Goal: Information Seeking & Learning: Learn about a topic

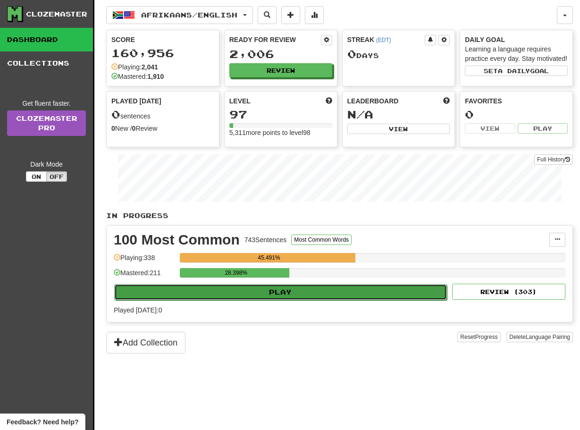
click at [246, 300] on button "Play" at bounding box center [280, 292] width 333 height 16
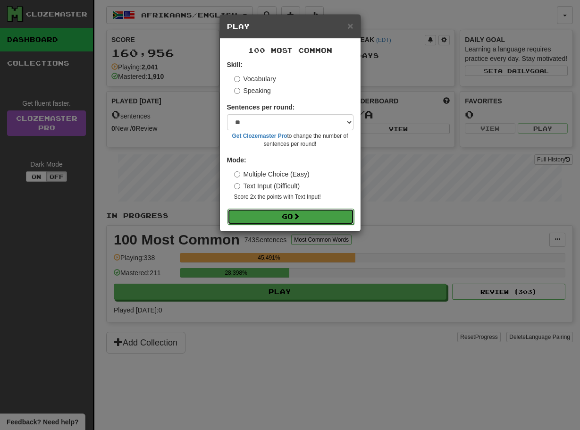
click at [277, 217] on button "Go" at bounding box center [291, 217] width 127 height 16
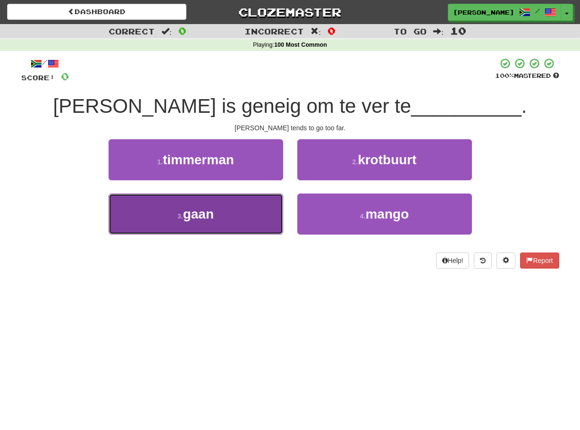
click at [271, 220] on button "3 . gaan" at bounding box center [196, 214] width 175 height 41
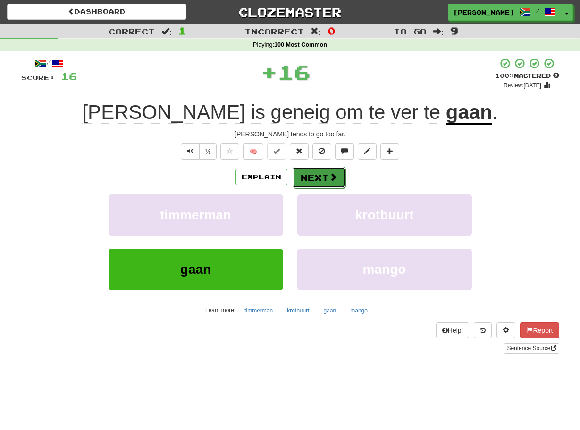
click at [321, 175] on button "Next" at bounding box center [319, 178] width 53 height 22
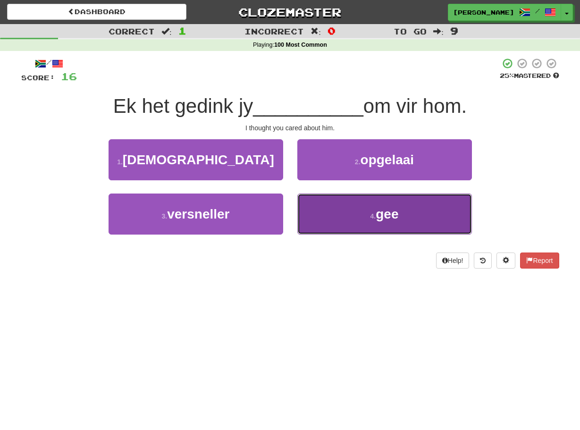
click at [312, 207] on button "4 . gee" at bounding box center [384, 214] width 175 height 41
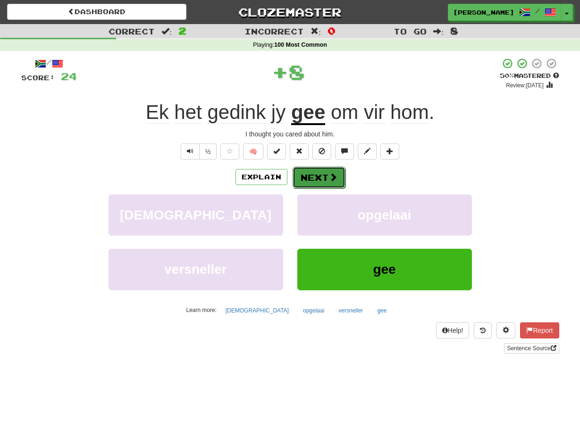
click at [298, 177] on button "Next" at bounding box center [319, 178] width 53 height 22
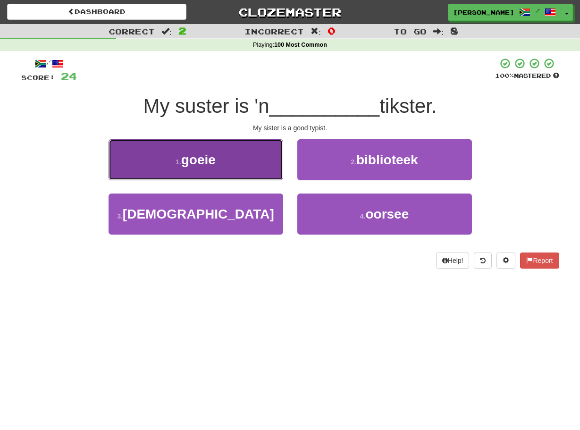
click at [272, 170] on button "1 . goeie" at bounding box center [196, 159] width 175 height 41
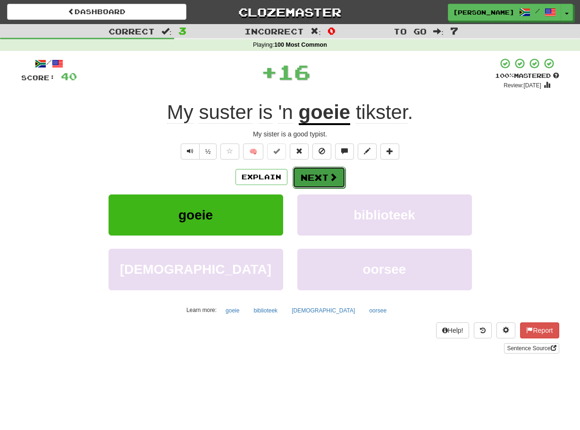
click at [294, 173] on button "Next" at bounding box center [319, 178] width 53 height 22
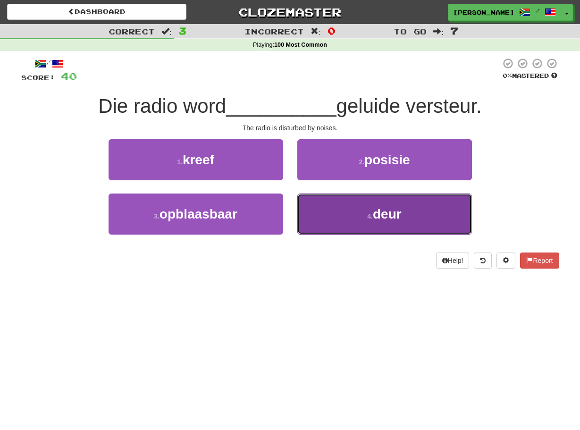
click at [324, 202] on button "4 . deur" at bounding box center [384, 214] width 175 height 41
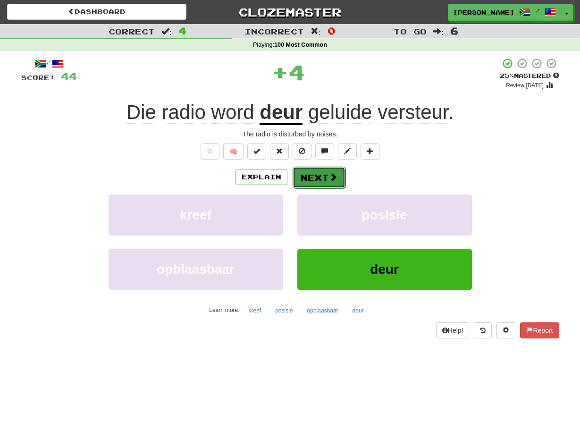
click at [300, 173] on button "Next" at bounding box center [319, 178] width 53 height 22
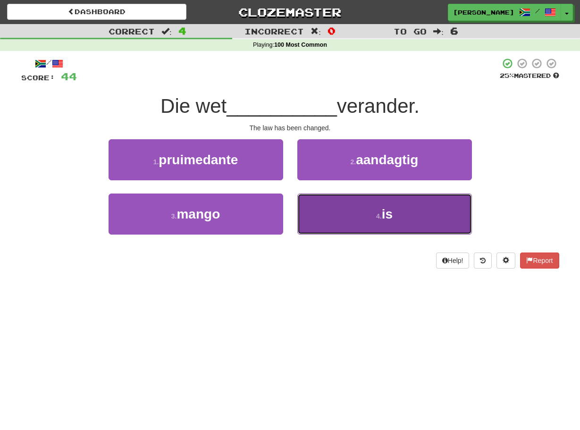
click at [307, 200] on button "4 . is" at bounding box center [384, 214] width 175 height 41
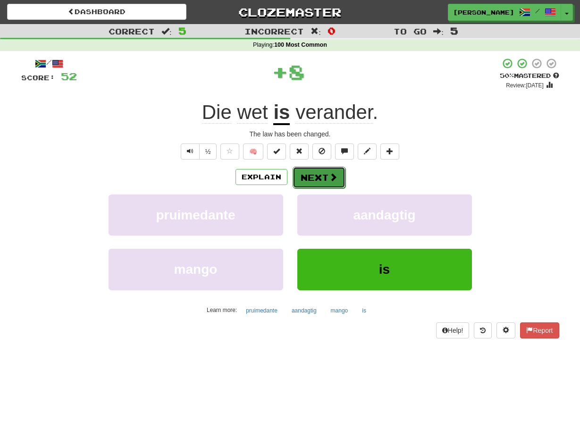
click at [297, 180] on button "Next" at bounding box center [319, 178] width 53 height 22
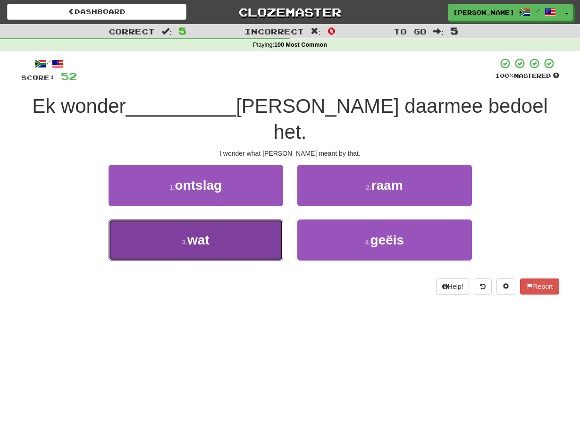
click at [279, 220] on button "3 . wat" at bounding box center [196, 240] width 175 height 41
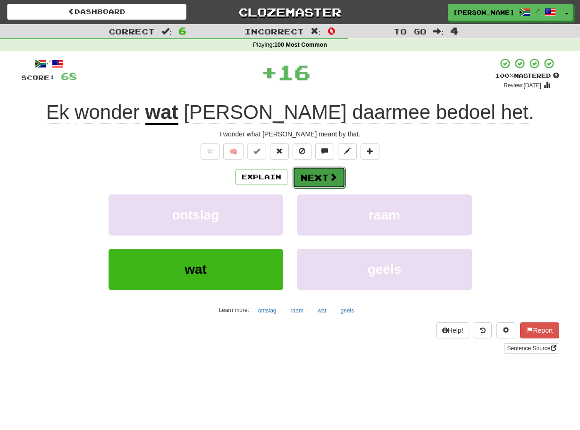
click at [297, 183] on button "Next" at bounding box center [319, 178] width 53 height 22
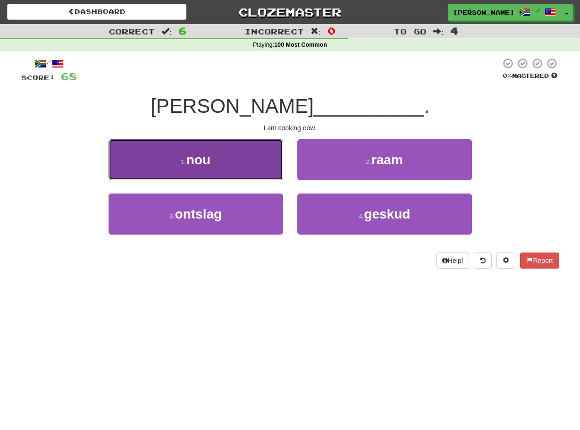
click at [277, 175] on button "1 . nou" at bounding box center [196, 159] width 175 height 41
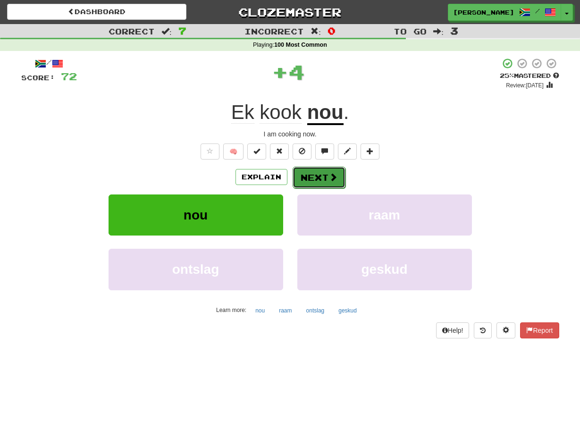
click at [298, 180] on button "Next" at bounding box center [319, 178] width 53 height 22
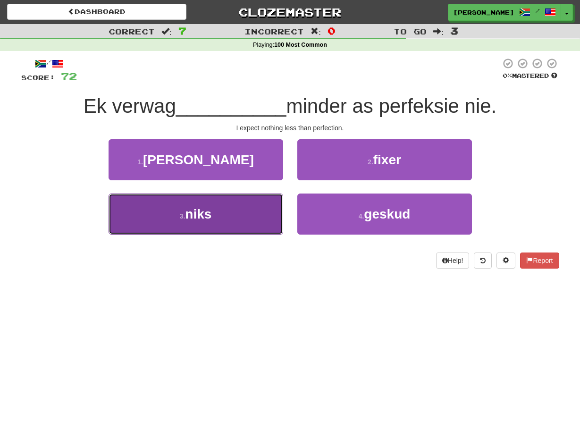
click at [279, 208] on button "3 . niks" at bounding box center [196, 214] width 175 height 41
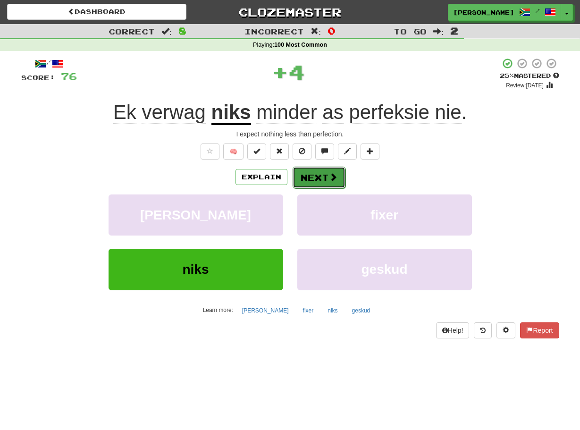
click at [308, 177] on button "Next" at bounding box center [319, 178] width 53 height 22
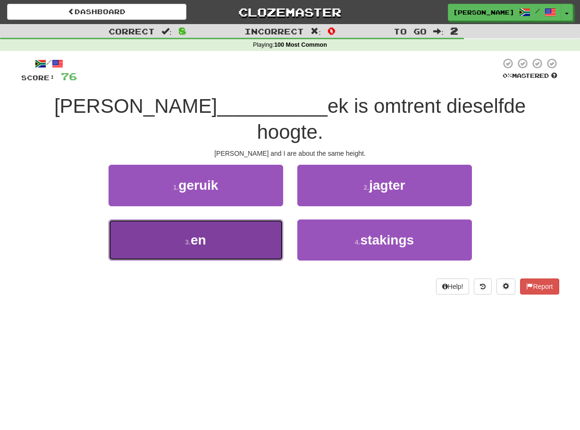
click at [274, 220] on button "3 . en" at bounding box center [196, 240] width 175 height 41
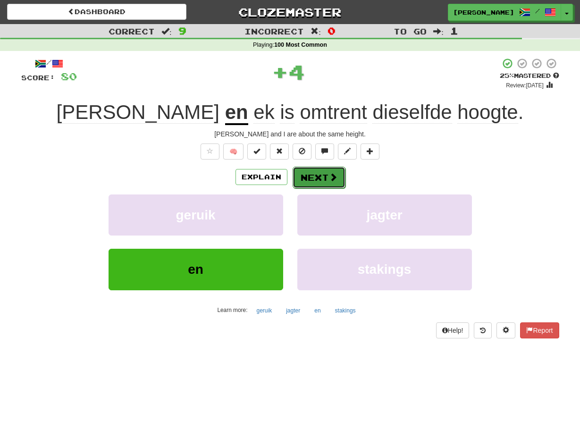
click at [302, 185] on button "Next" at bounding box center [319, 178] width 53 height 22
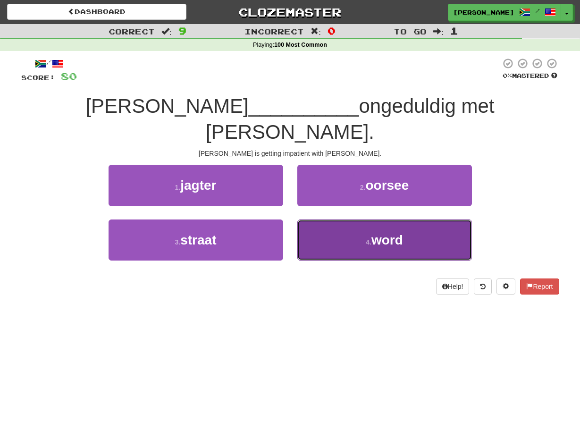
click at [315, 220] on button "4 . word" at bounding box center [384, 240] width 175 height 41
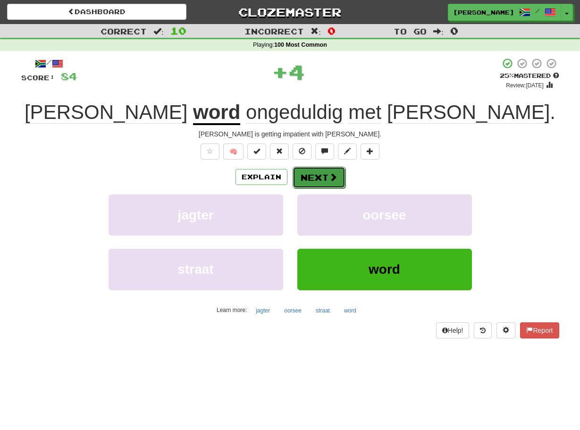
click at [304, 178] on button "Next" at bounding box center [319, 178] width 53 height 22
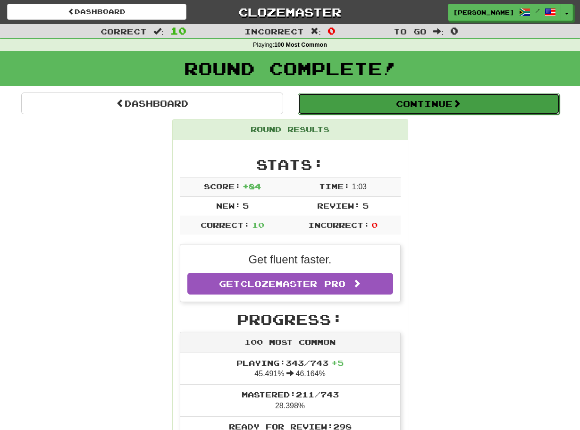
click at [332, 110] on button "Continue" at bounding box center [429, 104] width 262 height 22
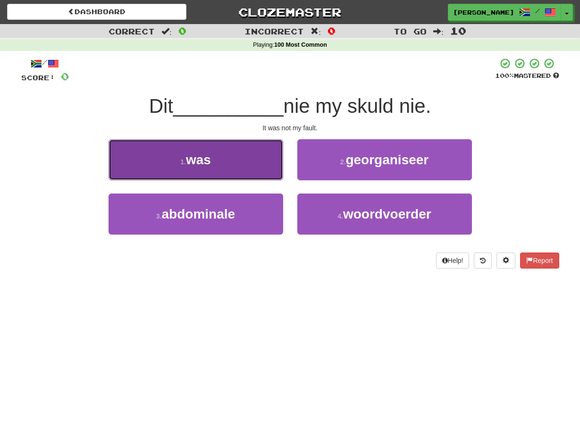
click at [274, 153] on button "1 . was" at bounding box center [196, 159] width 175 height 41
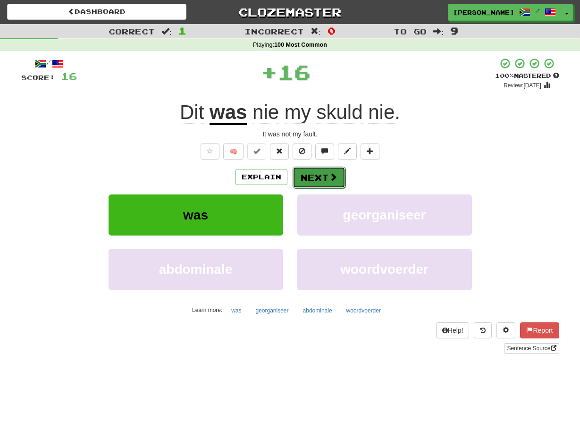
click at [300, 173] on button "Next" at bounding box center [319, 178] width 53 height 22
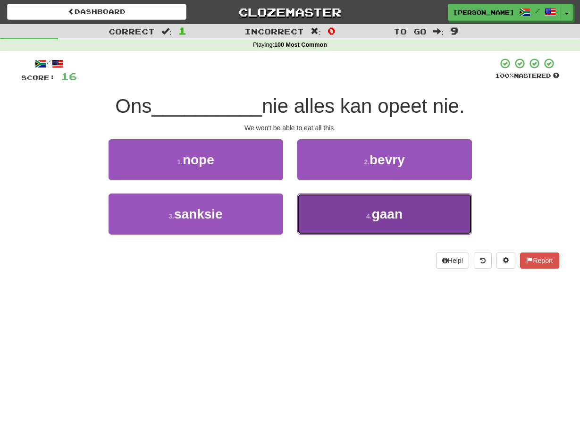
click at [300, 207] on button "4 . gaan" at bounding box center [384, 214] width 175 height 41
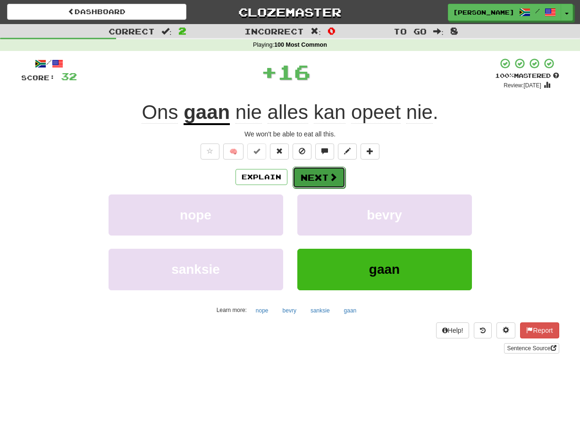
click at [302, 180] on button "Next" at bounding box center [319, 178] width 53 height 22
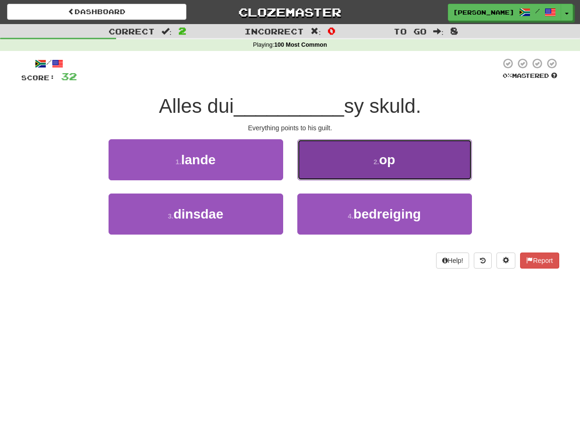
click at [303, 175] on button "2 . op" at bounding box center [384, 159] width 175 height 41
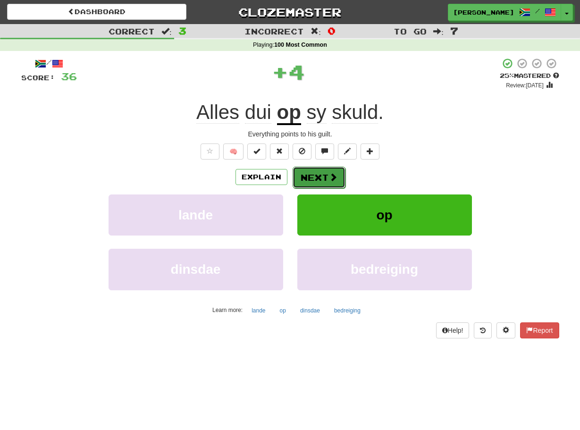
click at [301, 176] on button "Next" at bounding box center [319, 178] width 53 height 22
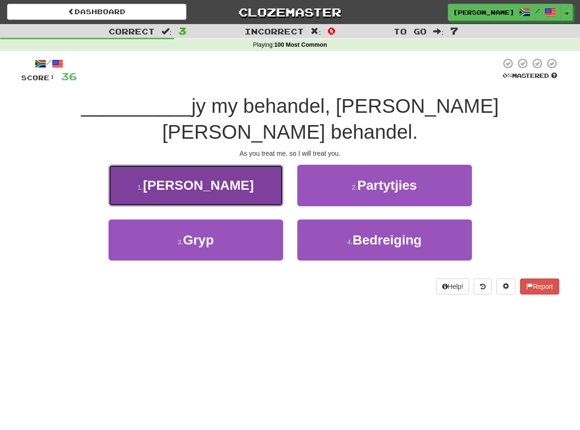
click at [278, 169] on button "1 . Soos" at bounding box center [196, 185] width 175 height 41
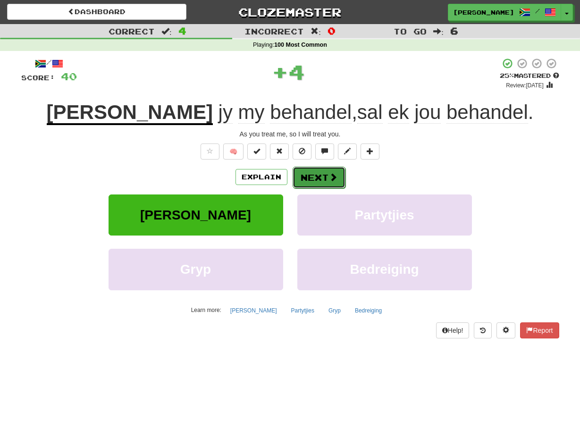
click at [299, 177] on button "Next" at bounding box center [319, 178] width 53 height 22
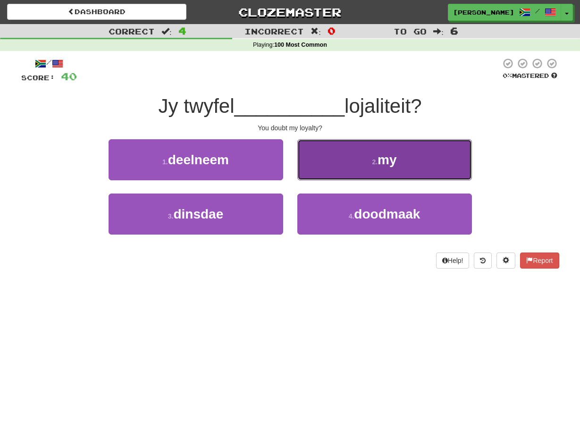
click at [303, 171] on button "2 . my" at bounding box center [384, 159] width 175 height 41
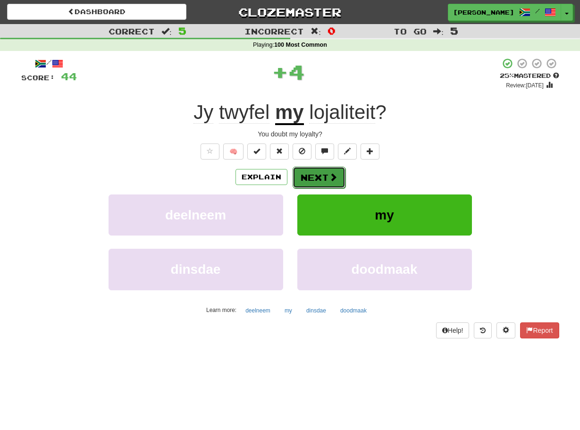
click at [301, 176] on button "Next" at bounding box center [319, 178] width 53 height 22
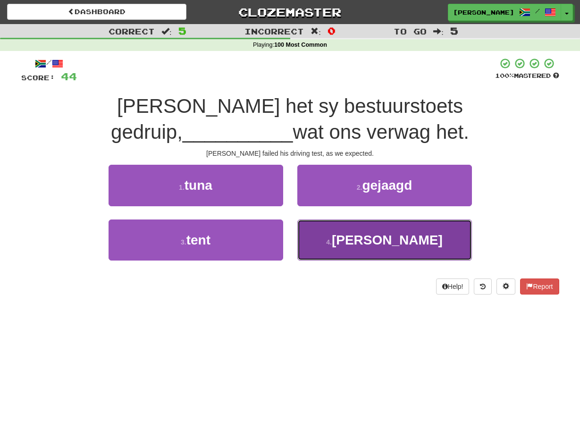
click at [305, 227] on button "4 . soos" at bounding box center [384, 240] width 175 height 41
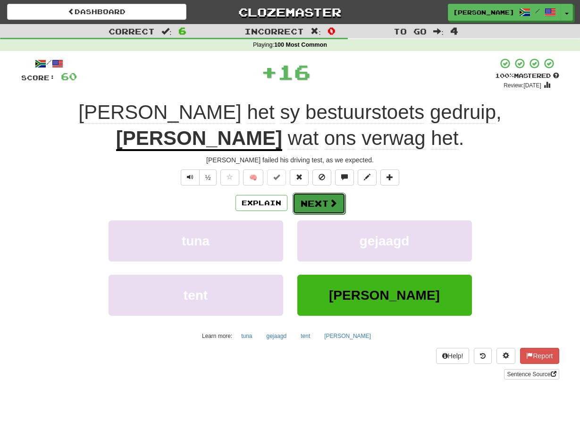
click at [300, 193] on button "Next" at bounding box center [319, 204] width 53 height 22
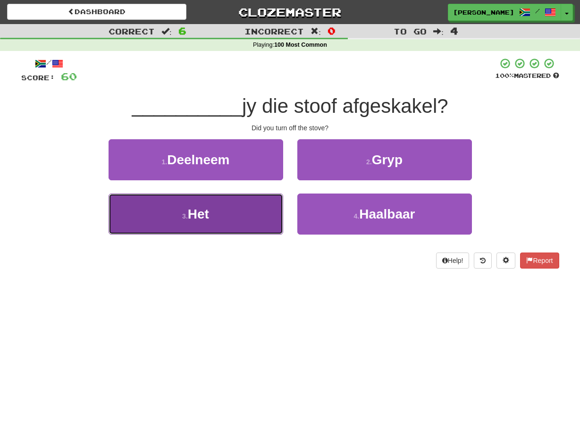
click at [273, 211] on button "3 . Het" at bounding box center [196, 214] width 175 height 41
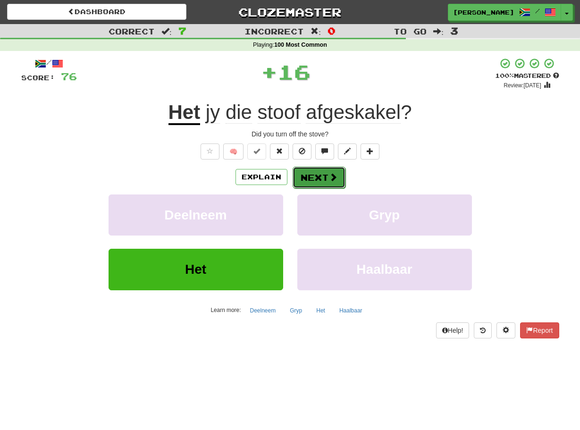
click at [300, 183] on button "Next" at bounding box center [319, 178] width 53 height 22
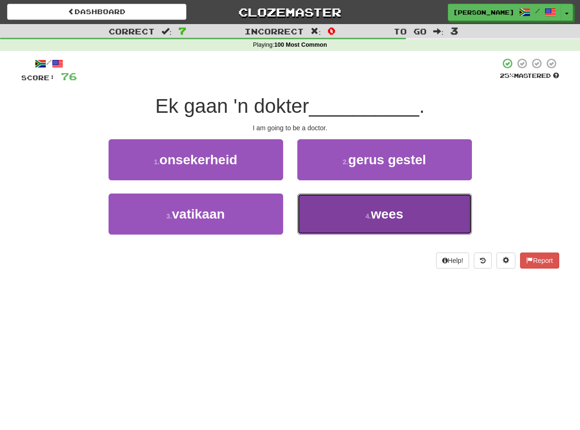
click at [303, 198] on button "4 . wees" at bounding box center [384, 214] width 175 height 41
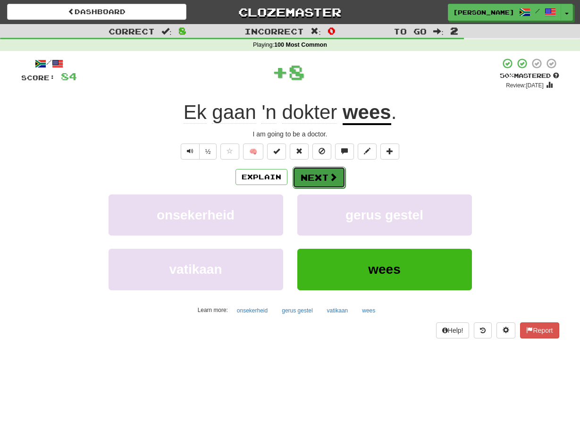
click at [297, 183] on button "Next" at bounding box center [319, 178] width 53 height 22
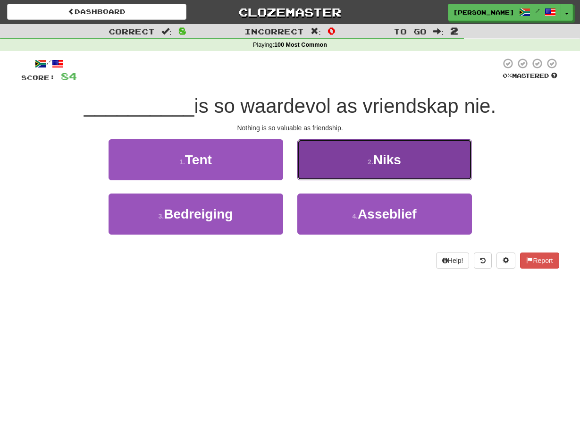
click at [302, 176] on button "2 . Niks" at bounding box center [384, 159] width 175 height 41
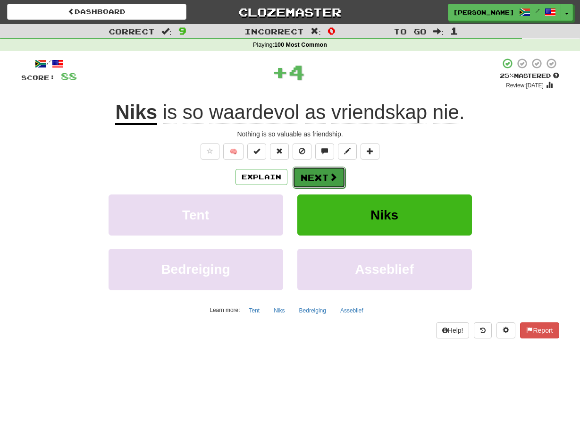
click at [300, 176] on button "Next" at bounding box center [319, 178] width 53 height 22
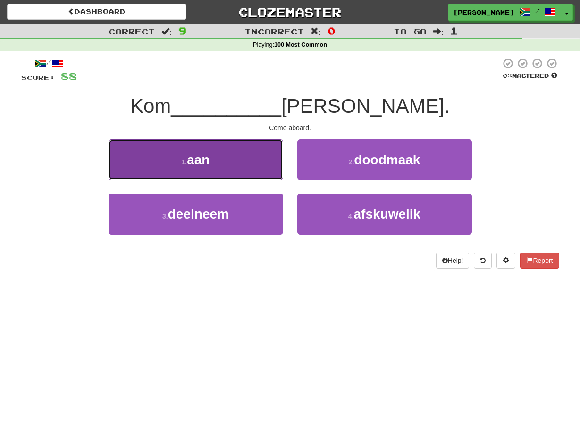
click at [270, 166] on button "1 . aan" at bounding box center [196, 159] width 175 height 41
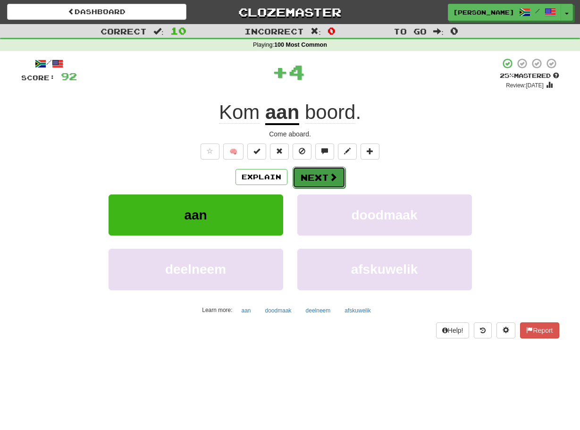
click at [295, 173] on button "Next" at bounding box center [319, 178] width 53 height 22
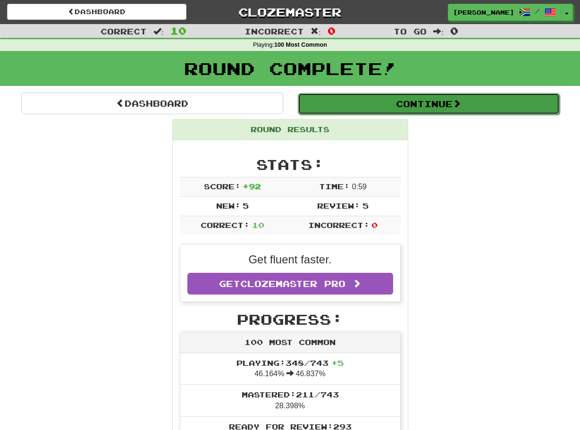
click at [342, 102] on button "Continue" at bounding box center [429, 104] width 262 height 22
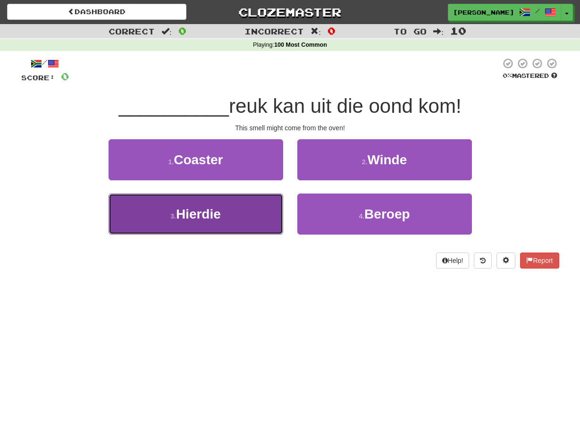
click at [274, 202] on button "3 . Hierdie" at bounding box center [196, 214] width 175 height 41
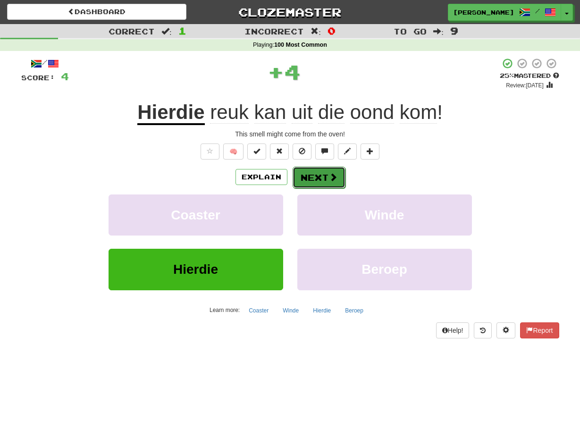
click at [296, 177] on button "Next" at bounding box center [319, 178] width 53 height 22
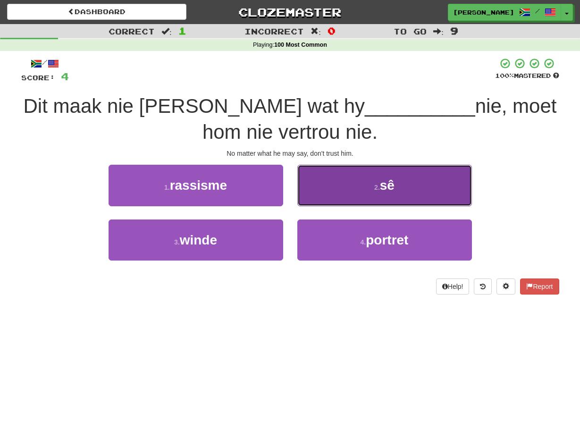
click at [306, 188] on button "2 . sê" at bounding box center [384, 185] width 175 height 41
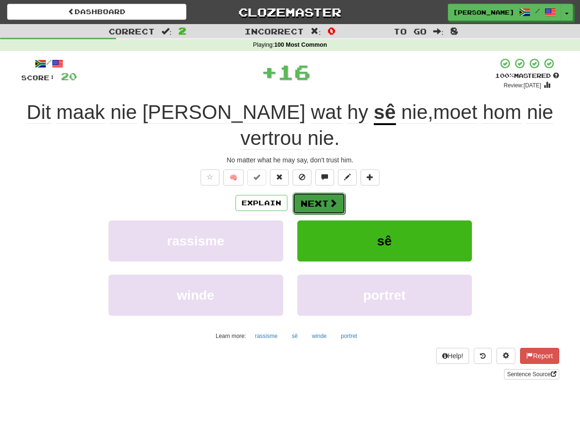
click at [304, 193] on button "Next" at bounding box center [319, 204] width 53 height 22
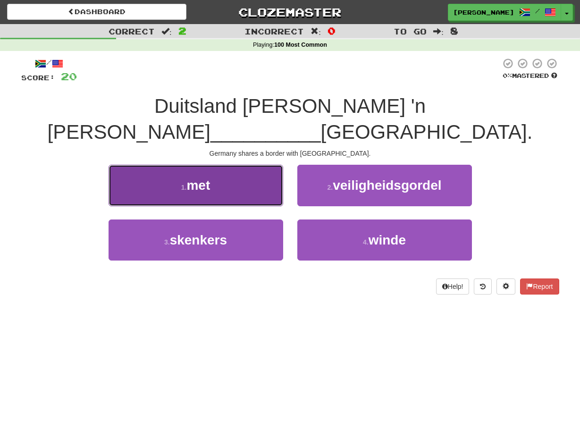
click at [270, 169] on button "1 . met" at bounding box center [196, 185] width 175 height 41
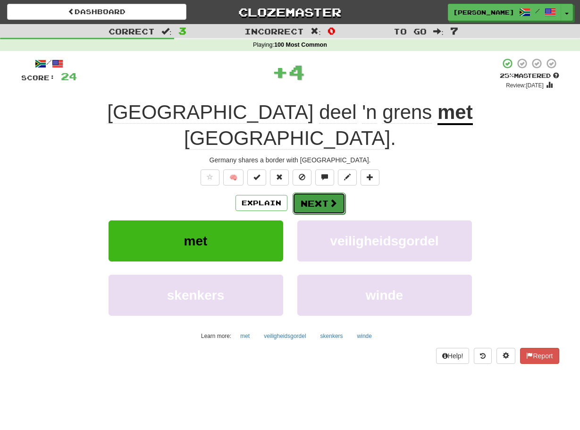
click at [293, 193] on button "Next" at bounding box center [319, 204] width 53 height 22
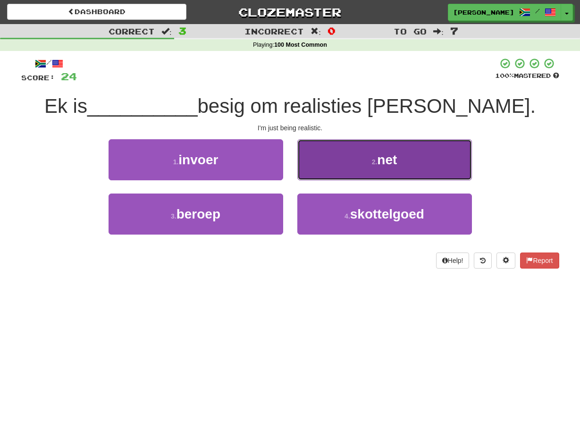
click at [297, 176] on button "2 . net" at bounding box center [384, 159] width 175 height 41
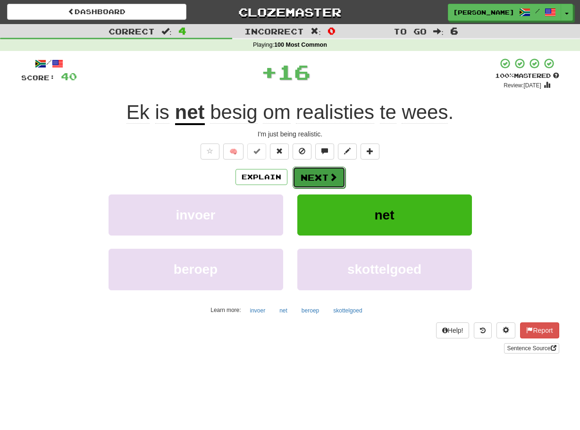
click at [296, 176] on button "Next" at bounding box center [319, 178] width 53 height 22
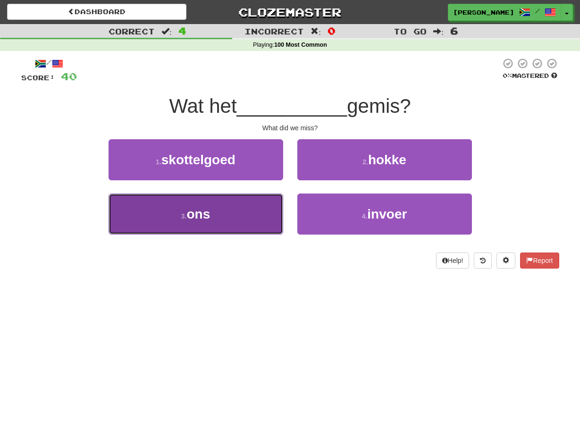
click at [277, 211] on button "3 . ons" at bounding box center [196, 214] width 175 height 41
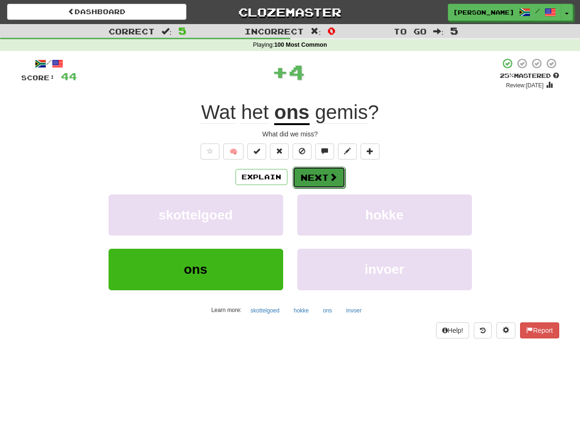
click at [304, 175] on button "Next" at bounding box center [319, 178] width 53 height 22
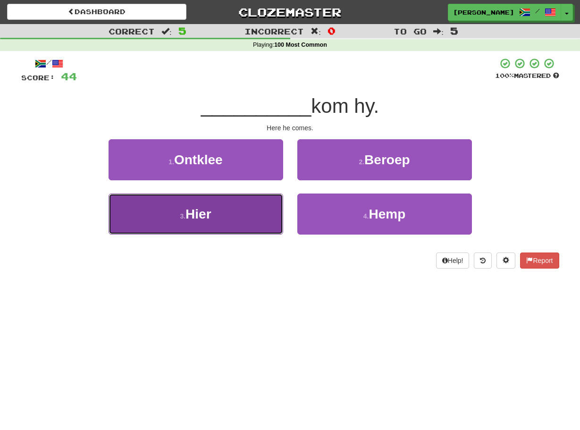
click at [265, 220] on button "3 . Hier" at bounding box center [196, 214] width 175 height 41
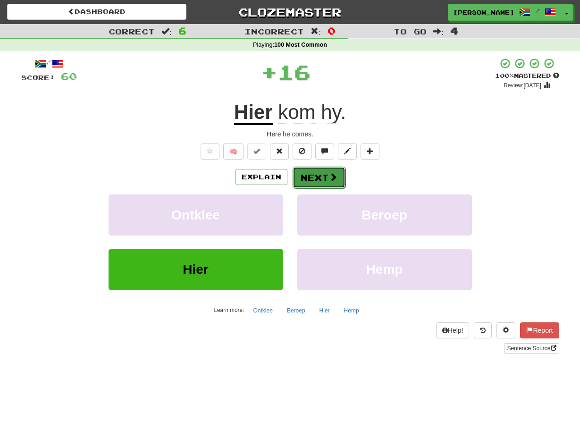
click at [295, 182] on button "Next" at bounding box center [319, 178] width 53 height 22
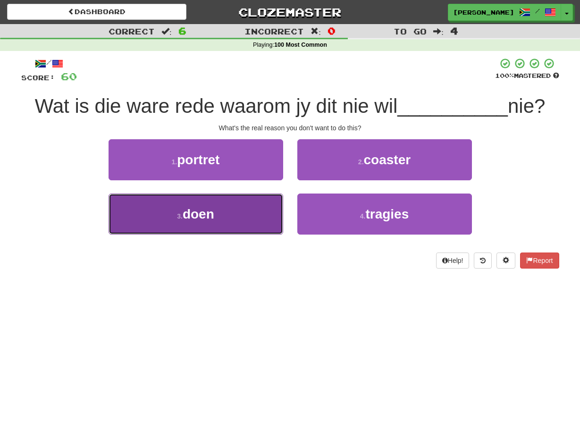
click at [277, 210] on button "3 . doen" at bounding box center [196, 214] width 175 height 41
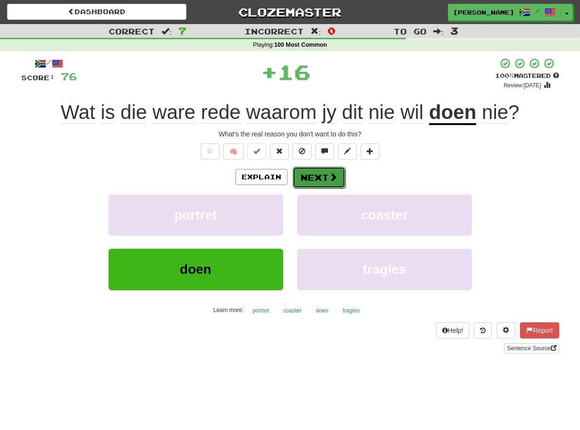
click at [299, 180] on button "Next" at bounding box center [319, 178] width 53 height 22
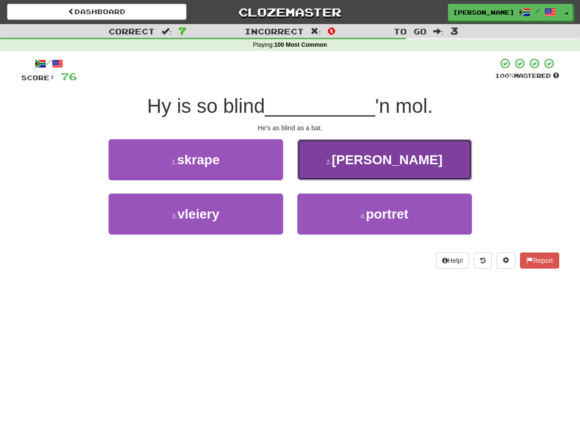
click at [307, 177] on button "2 . soos" at bounding box center [384, 159] width 175 height 41
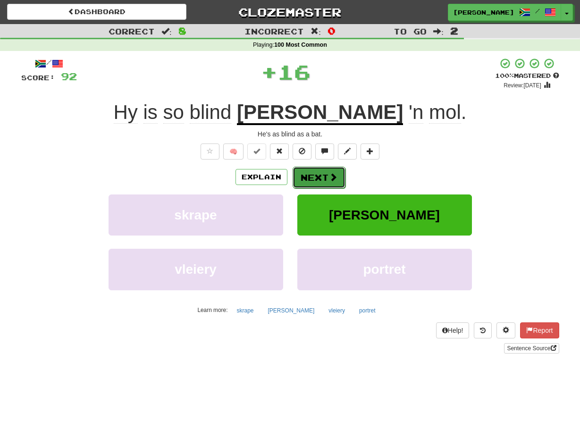
click at [304, 178] on button "Next" at bounding box center [319, 178] width 53 height 22
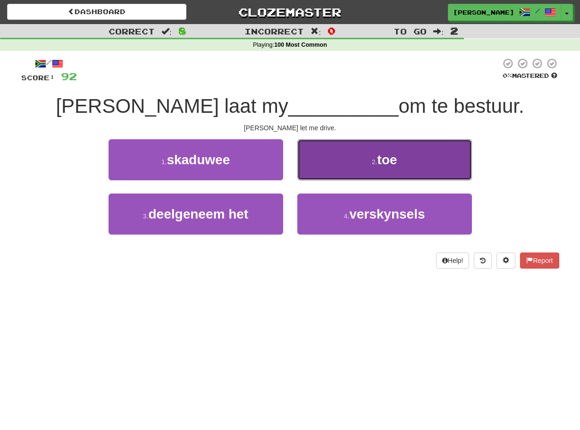
click at [299, 172] on button "2 . toe" at bounding box center [384, 159] width 175 height 41
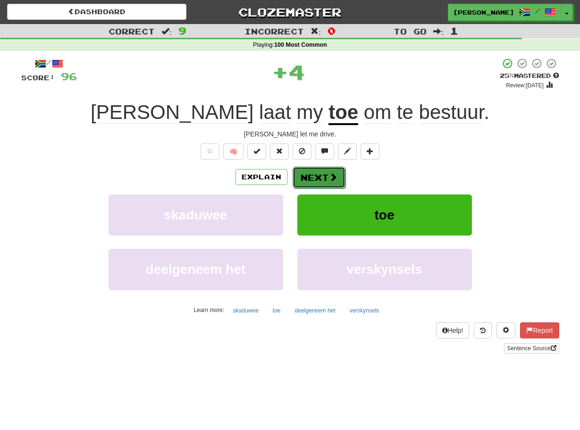
click at [298, 176] on button "Next" at bounding box center [319, 178] width 53 height 22
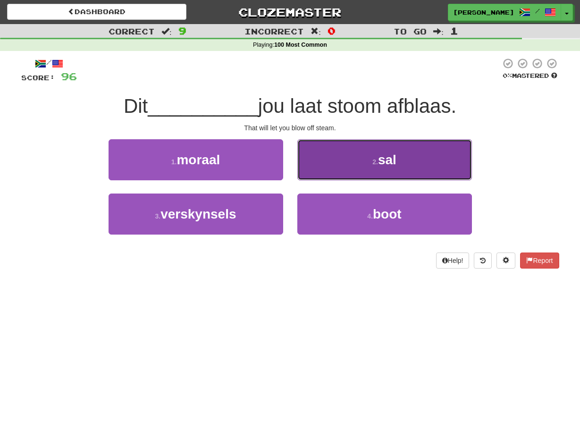
click at [305, 172] on button "2 . sal" at bounding box center [384, 159] width 175 height 41
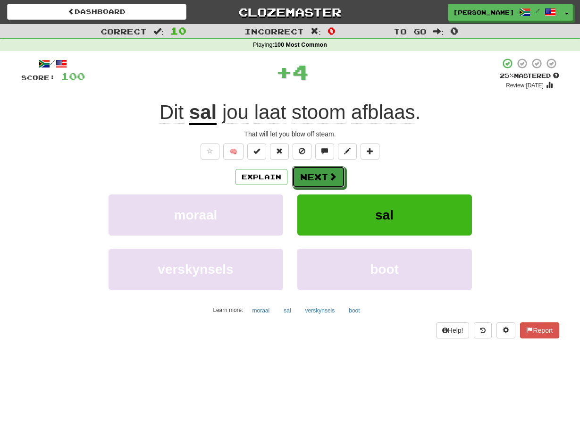
click at [305, 172] on button "Next" at bounding box center [318, 177] width 53 height 22
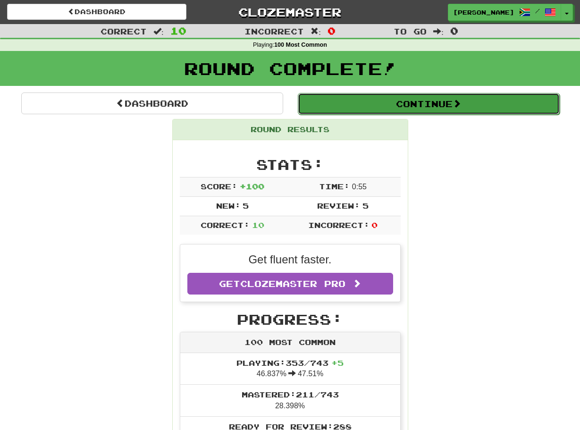
click at [347, 112] on button "Continue" at bounding box center [429, 104] width 262 height 22
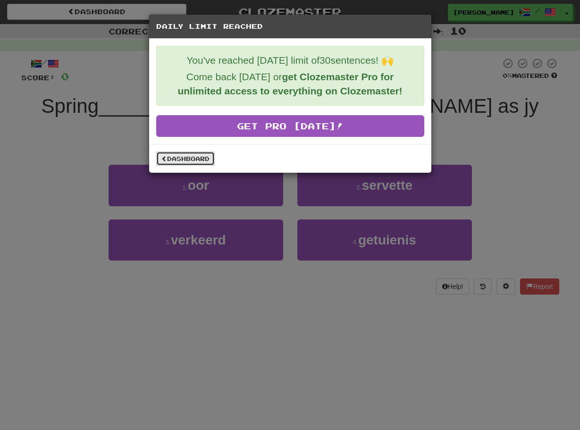
click at [194, 160] on link "Dashboard" at bounding box center [185, 159] width 59 height 14
